Goal: Task Accomplishment & Management: Use online tool/utility

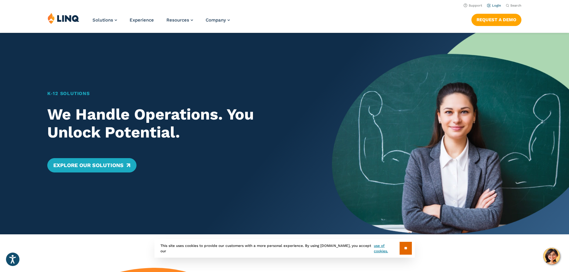
click at [493, 4] on link "Login" at bounding box center [494, 6] width 14 height 4
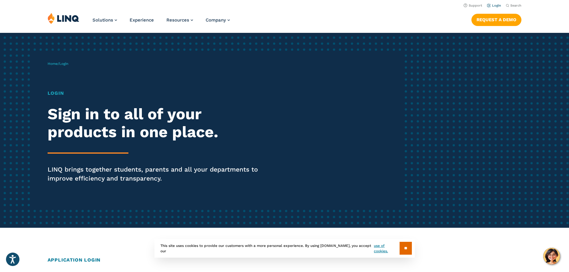
click at [500, 5] on link "Login" at bounding box center [494, 6] width 14 height 4
click at [404, 248] on input "**" at bounding box center [406, 248] width 12 height 13
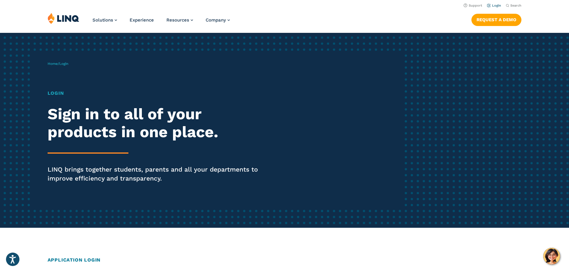
click at [493, 6] on link "Login" at bounding box center [494, 6] width 14 height 4
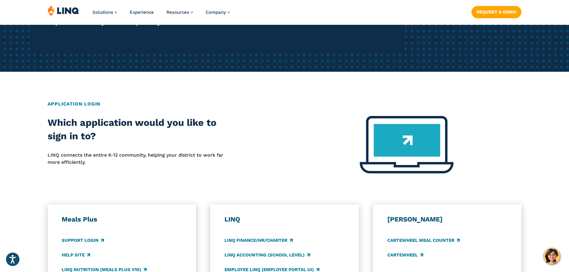
scroll to position [180, 0]
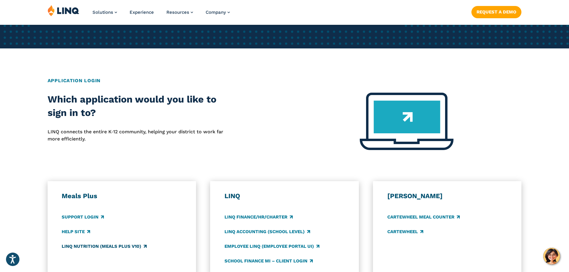
click at [78, 246] on link "LINQ Nutrition (Meals Plus v10)" at bounding box center [104, 246] width 85 height 7
